Goal: Task Accomplishment & Management: Manage account settings

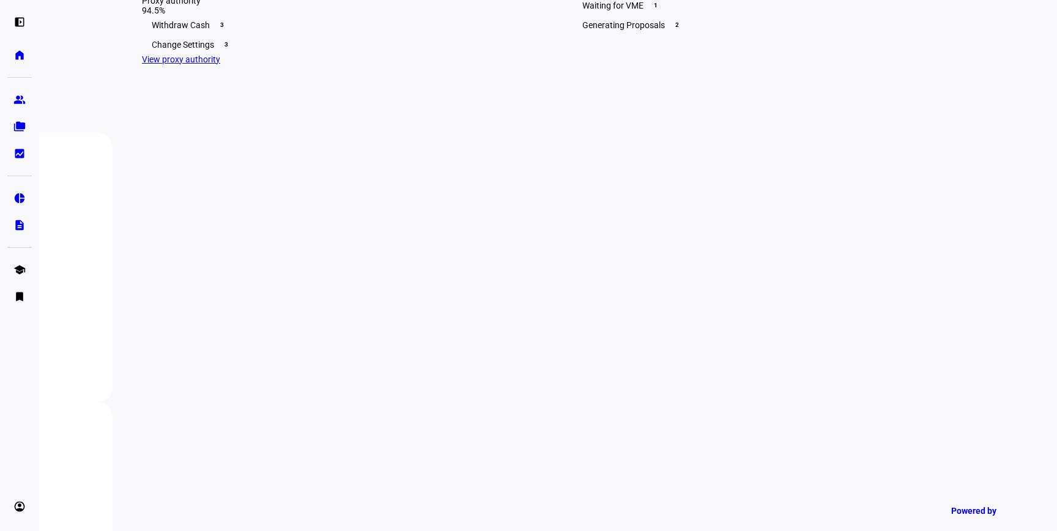
scroll to position [401, 0]
click at [290, 43] on div "Change Settings 3" at bounding box center [333, 34] width 382 height 20
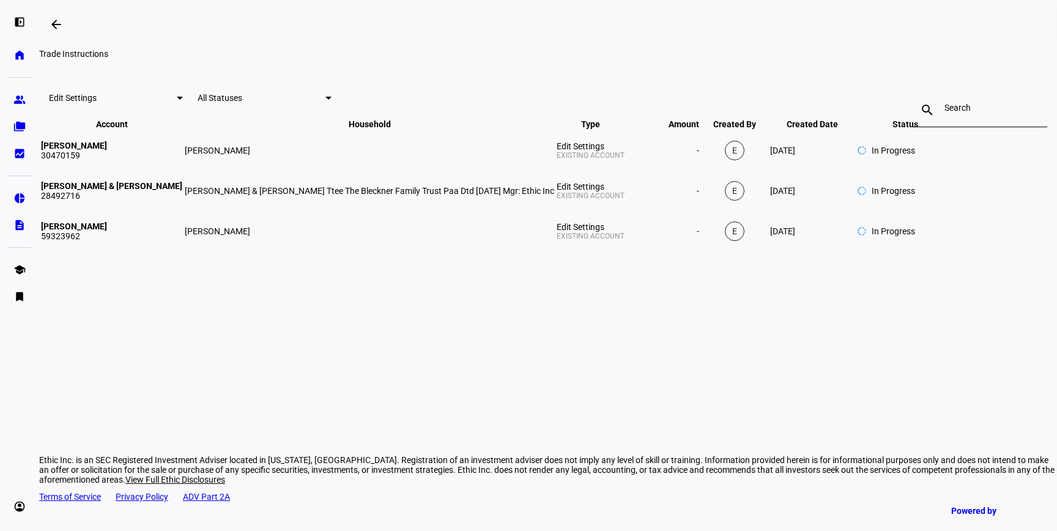
click at [944, 127] on div at bounding box center [979, 110] width 71 height 34
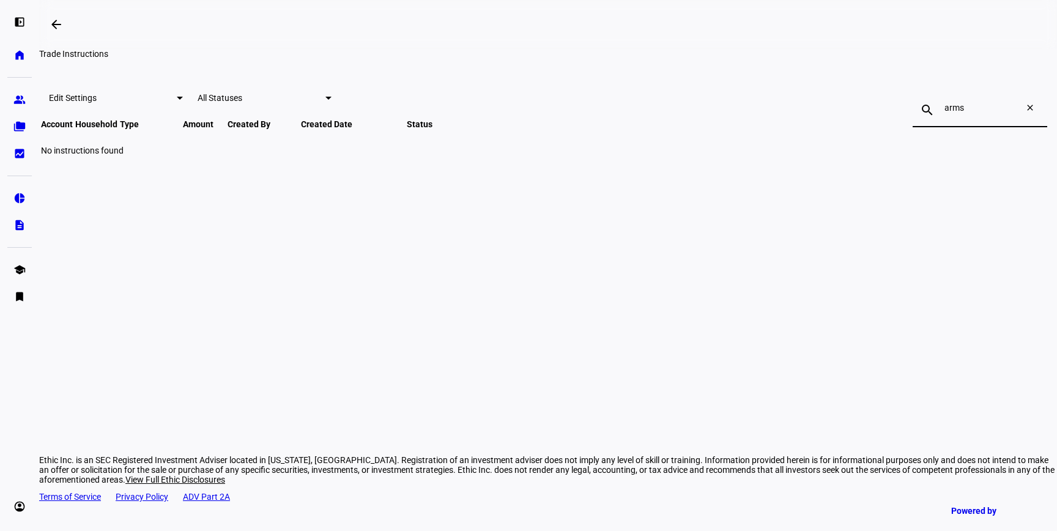
type input "arms"
click at [1018, 117] on mat-icon "close" at bounding box center [1032, 110] width 29 height 15
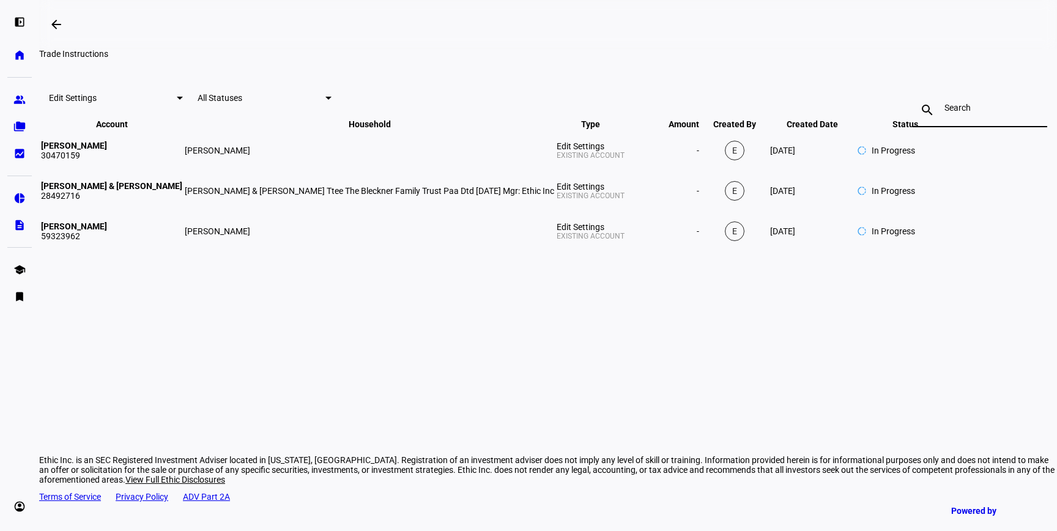
click at [183, 105] on div "Edit Settings All Statuses" at bounding box center [116, 97] width 134 height 15
click at [97, 103] on span "Edit Settings" at bounding box center [73, 98] width 48 height 10
click at [253, 177] on span "All Types" at bounding box center [236, 182] width 34 height 10
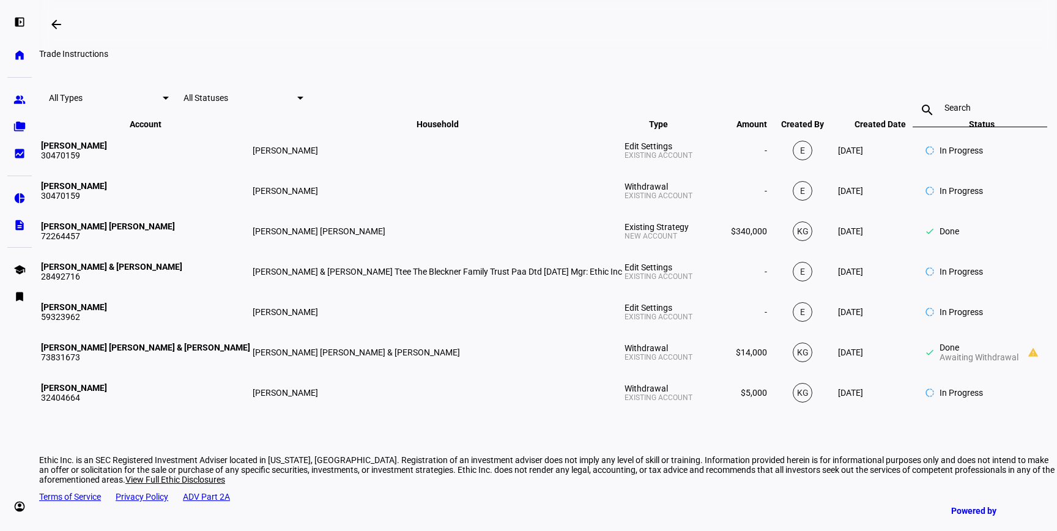
click at [944, 113] on input at bounding box center [979, 108] width 71 height 10
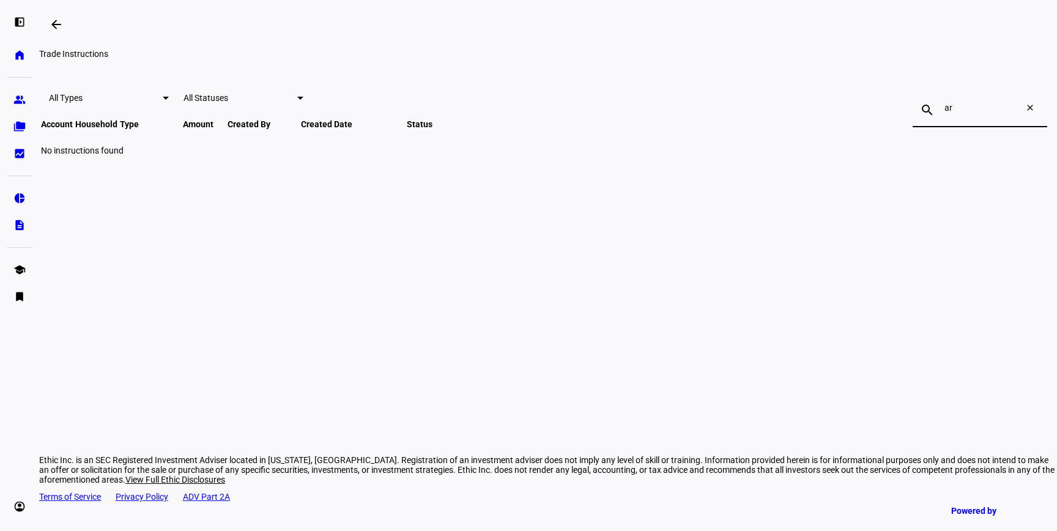
type input "a"
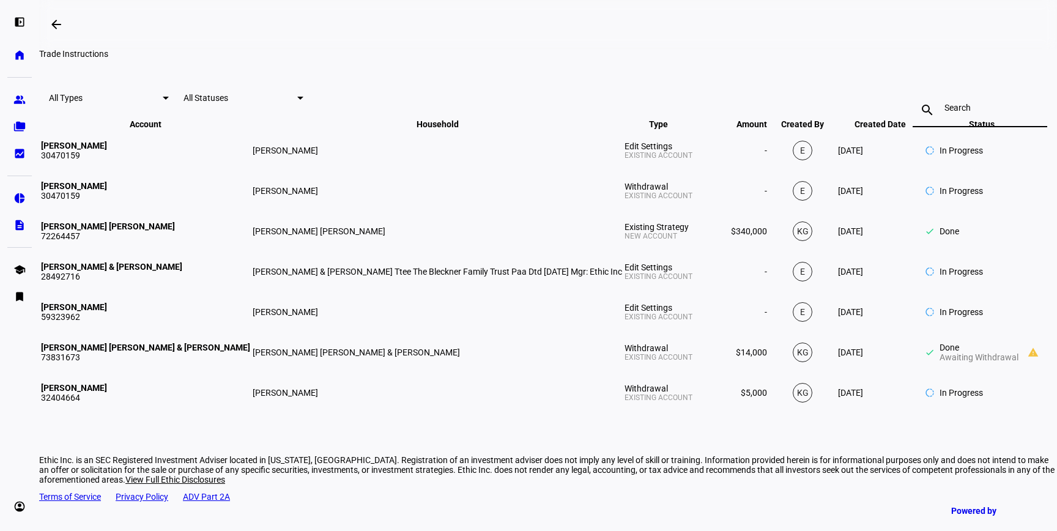
click at [314, 117] on mat-toolbar "All Types All Statuses search close" at bounding box center [548, 97] width 1018 height 39
click at [228, 103] on span "All Statuses" at bounding box center [205, 98] width 45 height 10
click at [243, 150] on div at bounding box center [528, 265] width 1057 height 531
click at [83, 103] on span "All Types" at bounding box center [66, 98] width 34 height 10
click at [54, 23] on div at bounding box center [528, 265] width 1057 height 531
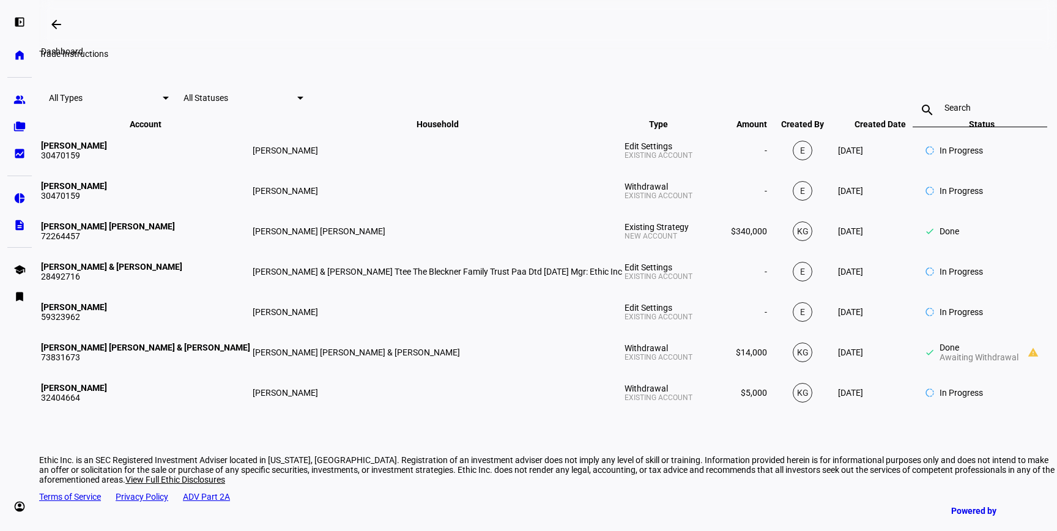
click at [54, 23] on mat-icon "arrow_backwards" at bounding box center [56, 24] width 15 height 15
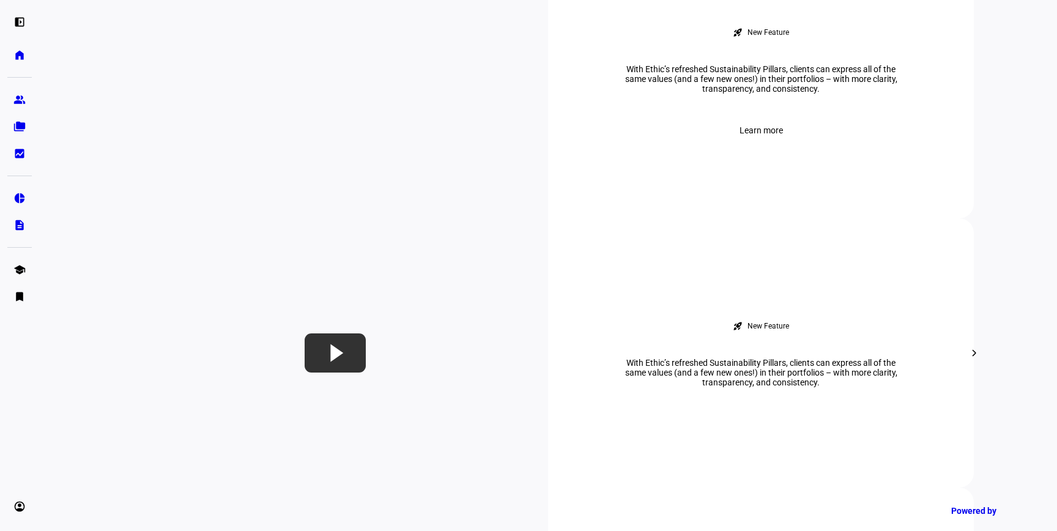
scroll to position [574, 0]
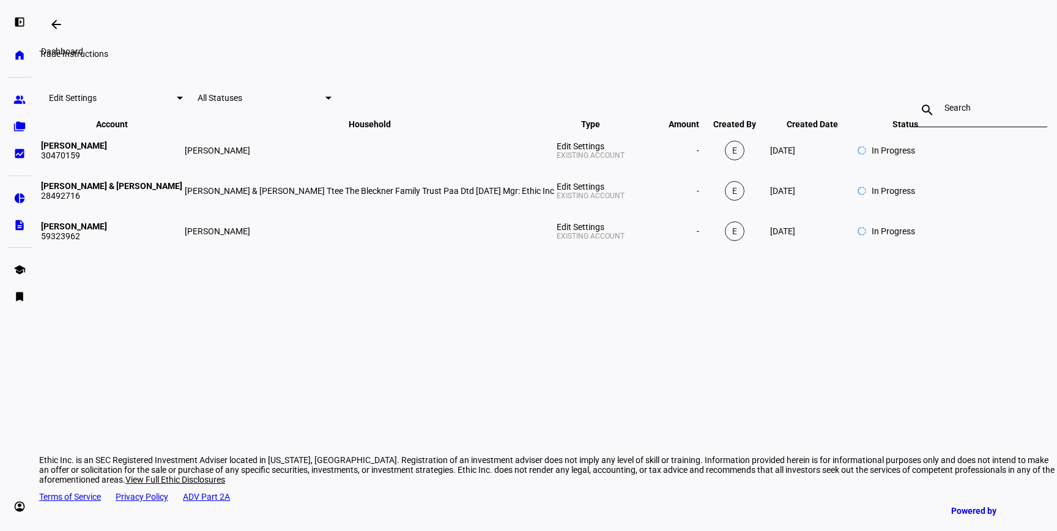
click at [60, 30] on mat-icon "arrow_backwards" at bounding box center [56, 24] width 15 height 15
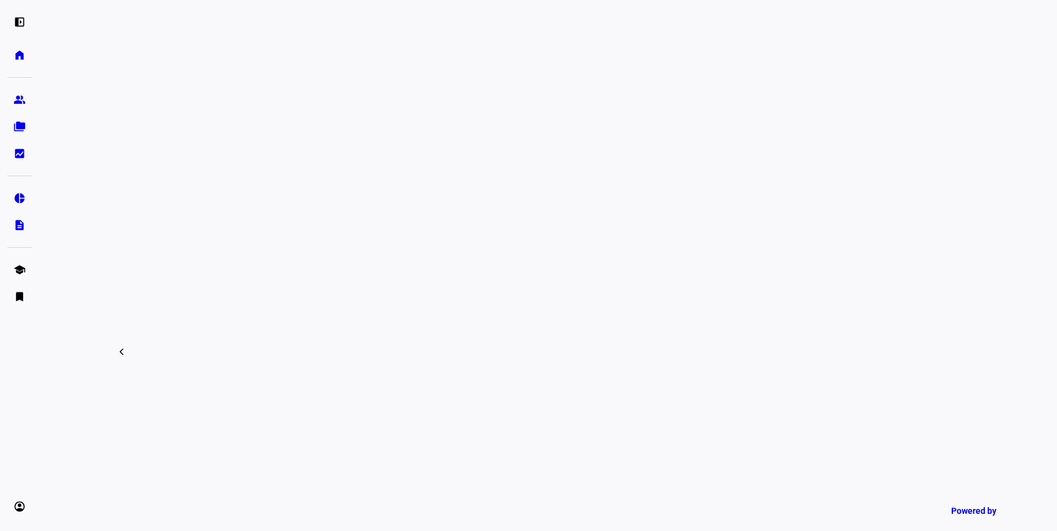
scroll to position [545, 0]
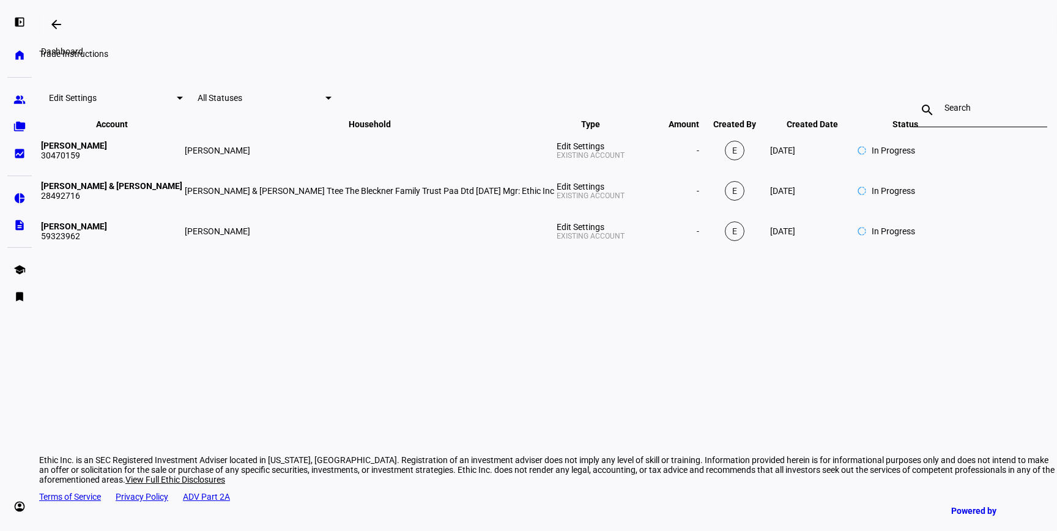
click at [61, 17] on span at bounding box center [56, 24] width 29 height 29
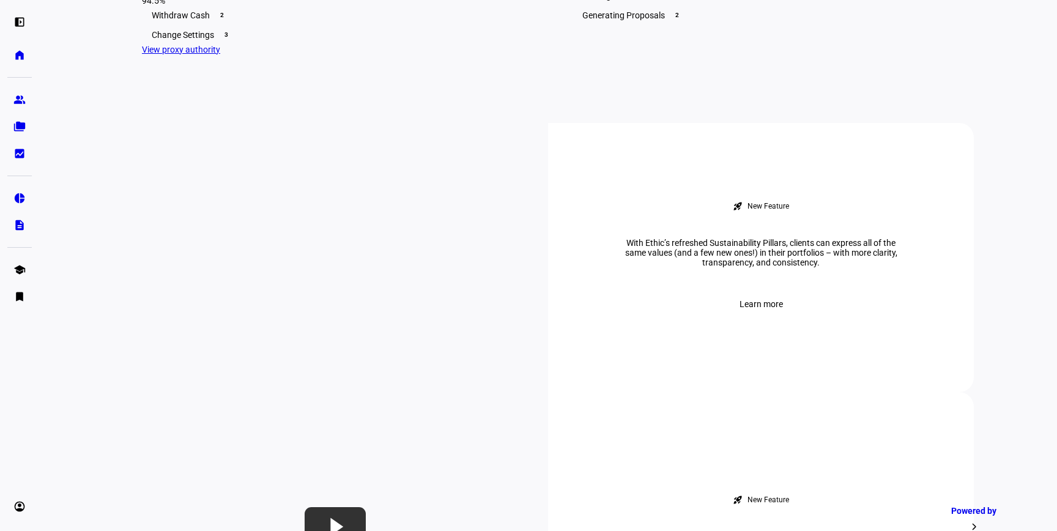
scroll to position [438, 0]
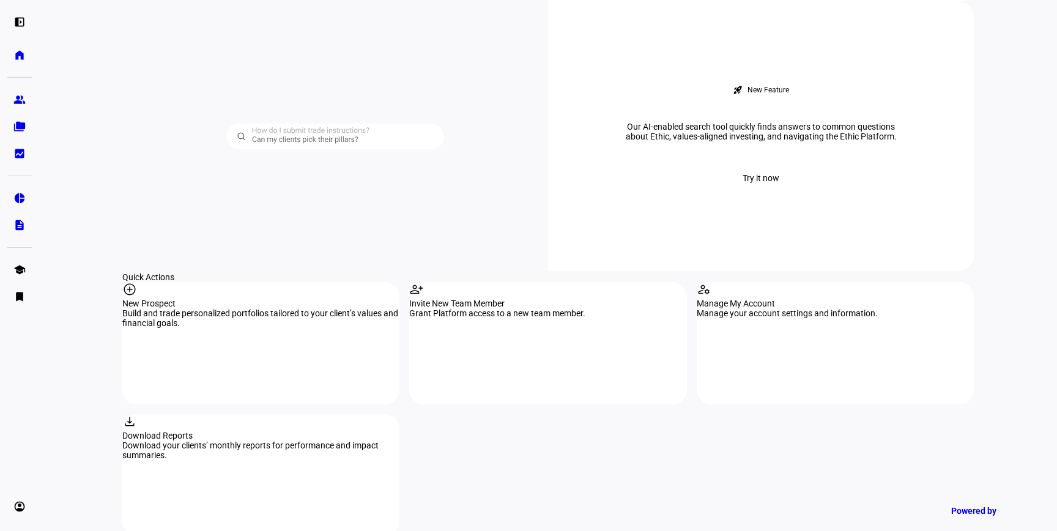
scroll to position [410, 0]
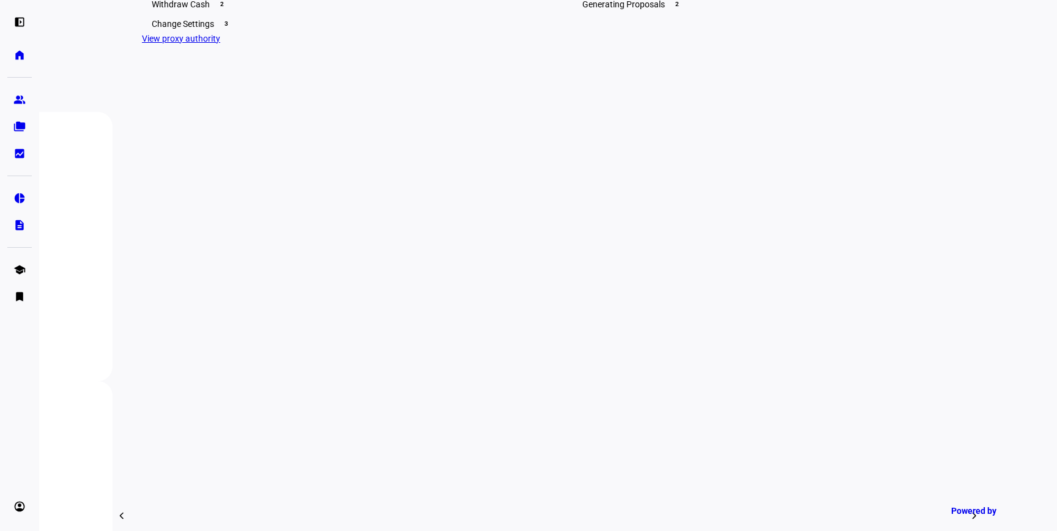
click at [290, 34] on div "Change Settings 3" at bounding box center [333, 24] width 382 height 20
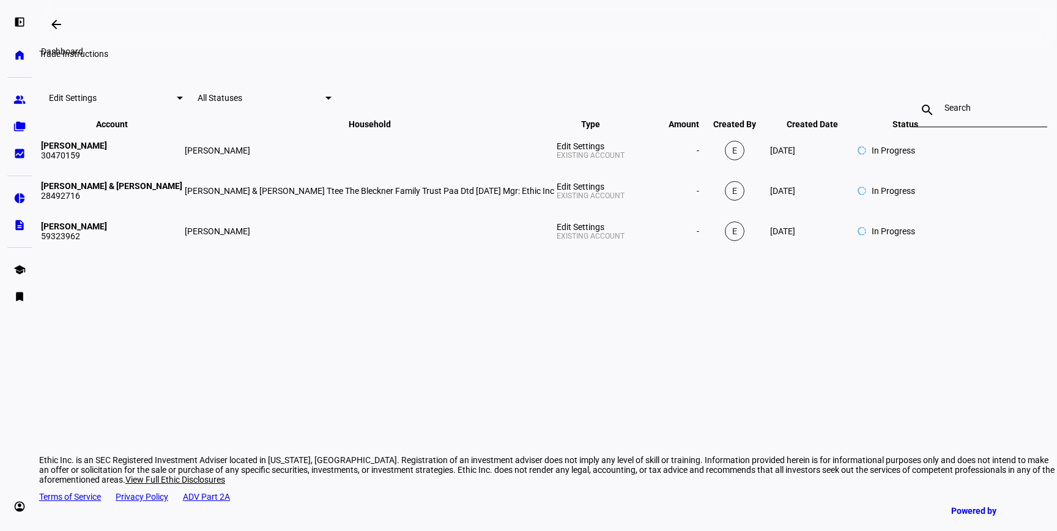
click at [57, 18] on span at bounding box center [56, 24] width 29 height 29
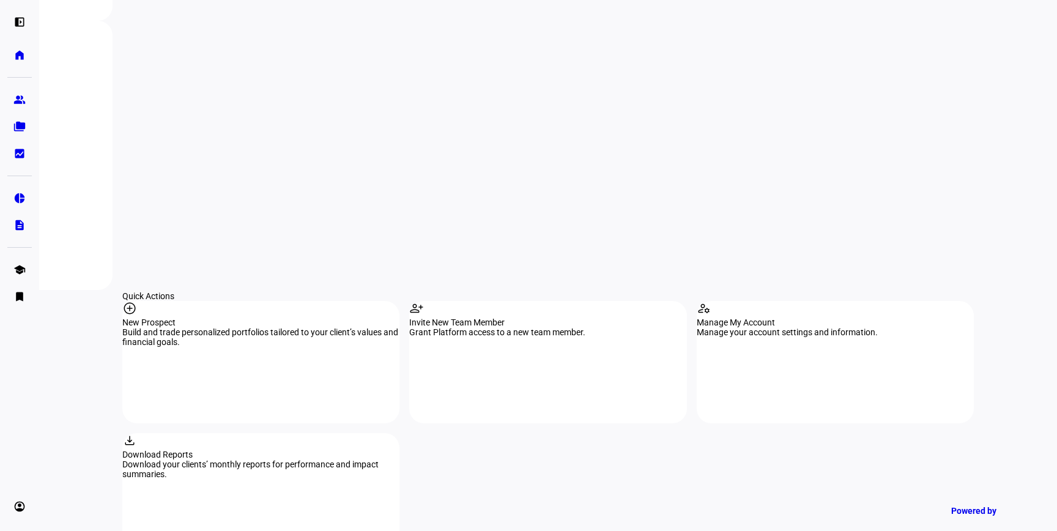
scroll to position [1054, 0]
